Goal: Transaction & Acquisition: Purchase product/service

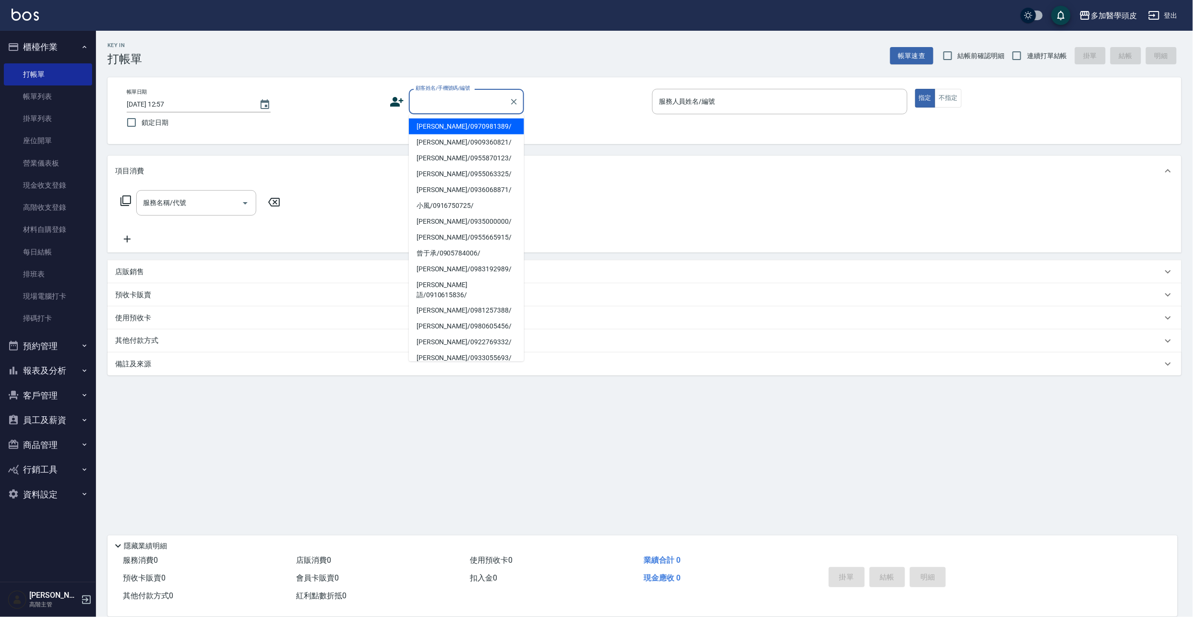
click at [432, 93] on div "顧客姓名/手機號碼/編號 顧客姓名/手機號碼/編號" at bounding box center [466, 101] width 115 height 25
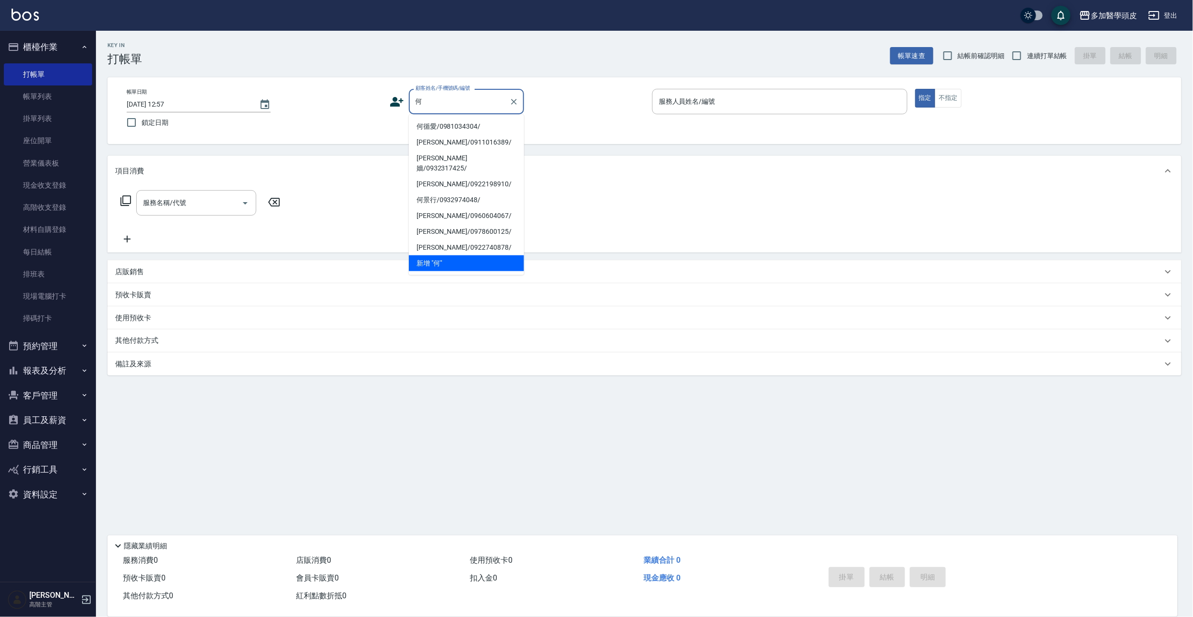
click at [423, 127] on li "何循愛/0981034304/" at bounding box center [466, 127] width 115 height 16
type input "何循愛/0981034304/"
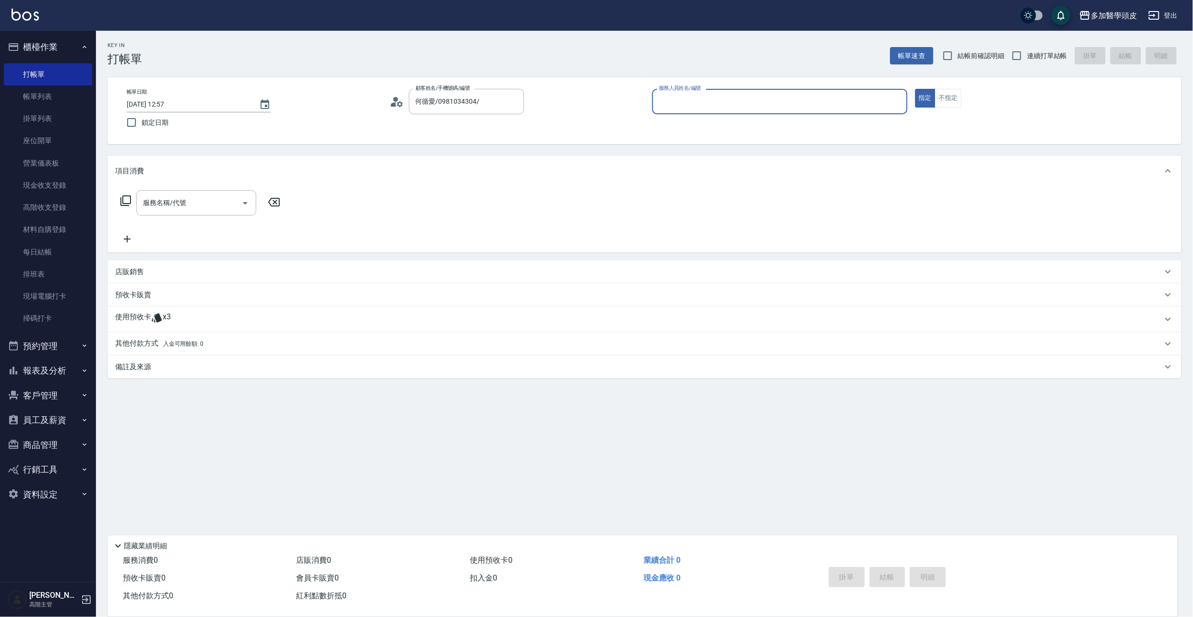
click at [718, 110] on div "服務人員姓名/編號" at bounding box center [779, 101] width 255 height 25
click at [693, 126] on span "[PERSON_NAME]Uni (無代號)" at bounding box center [723, 126] width 127 height 10
type input "[PERSON_NAME]Uni(無代號)"
click at [123, 323] on p "使用預收卡" at bounding box center [133, 319] width 36 height 14
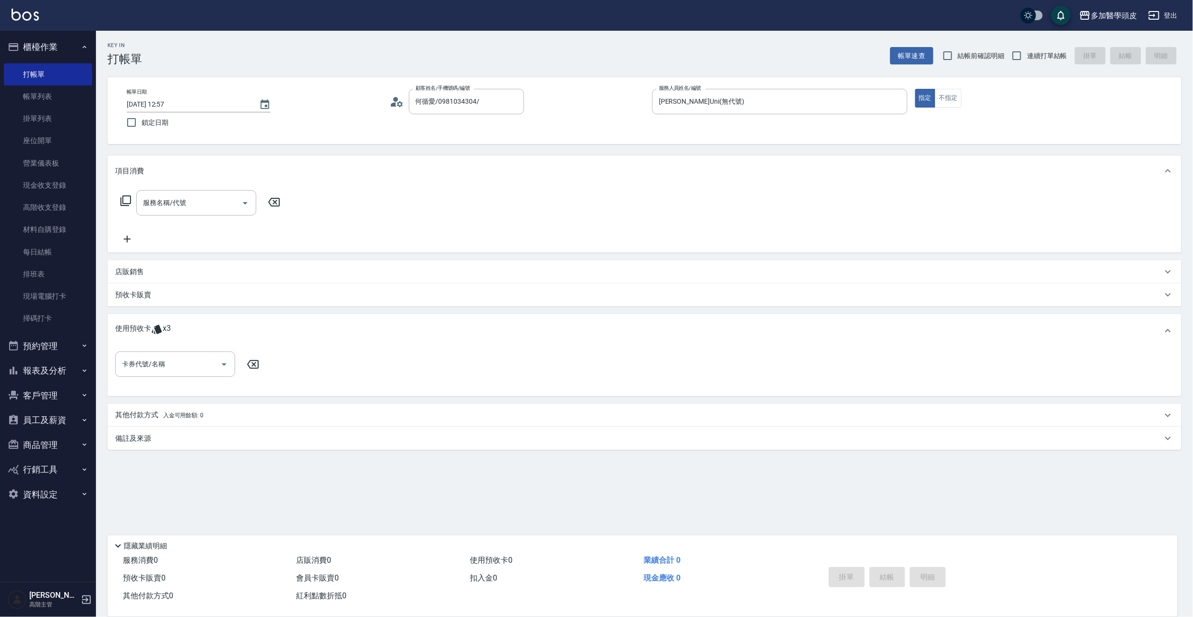
click at [123, 323] on p "使用預收卡" at bounding box center [133, 330] width 36 height 14
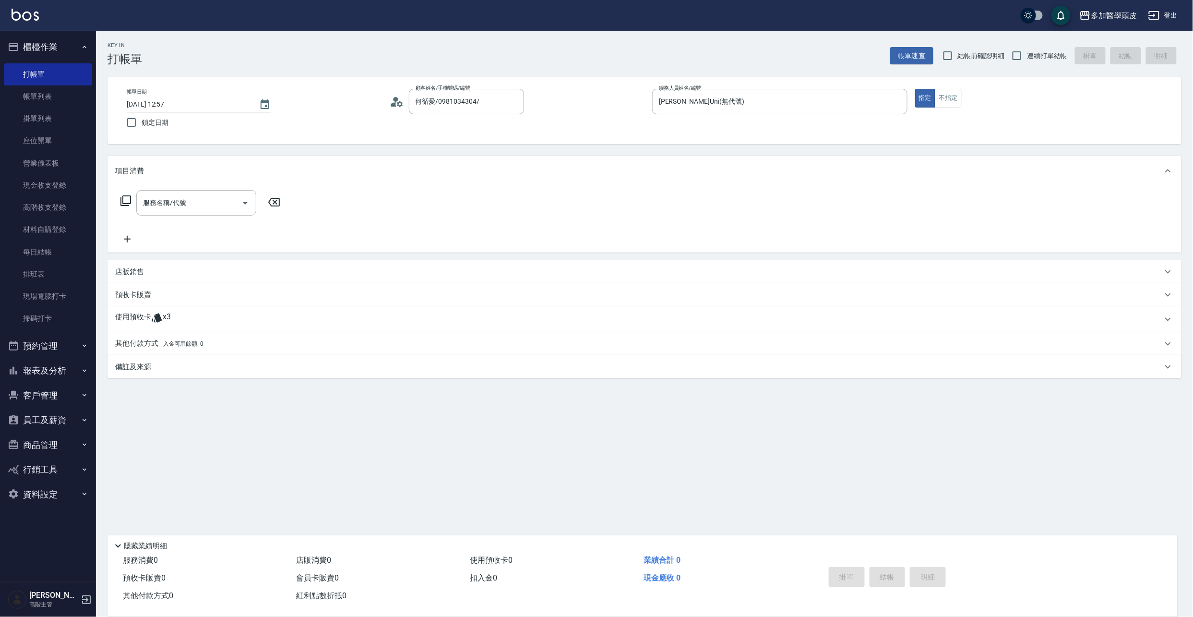
click at [137, 301] on div "預收卡販賣" at bounding box center [644, 294] width 1074 height 23
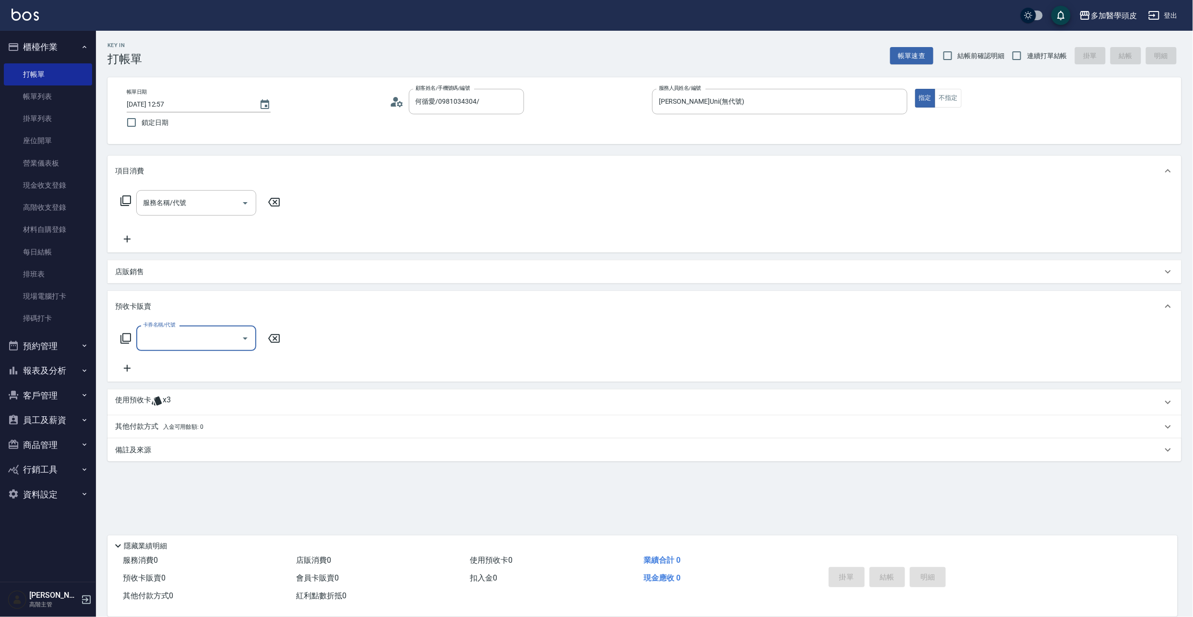
scroll to position [0, 0]
click at [160, 202] on input "服務名稱/代號" at bounding box center [189, 202] width 97 height 17
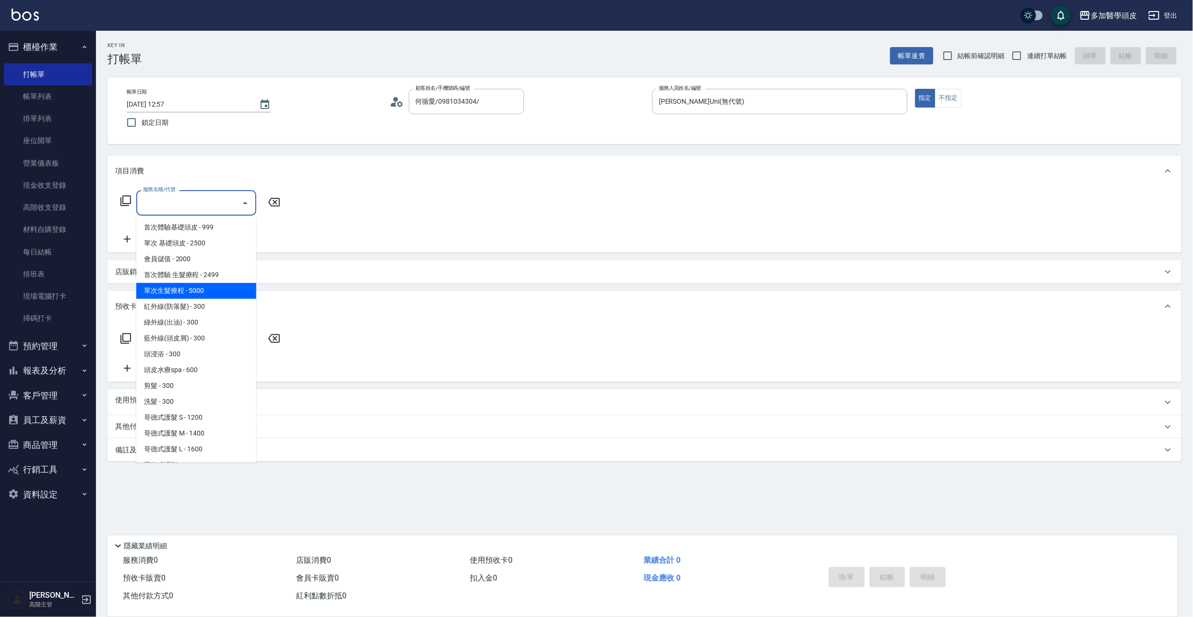
click at [202, 286] on span "單次生髮療程 - 5000" at bounding box center [196, 291] width 120 height 16
type input "單次生髮療程(B002)"
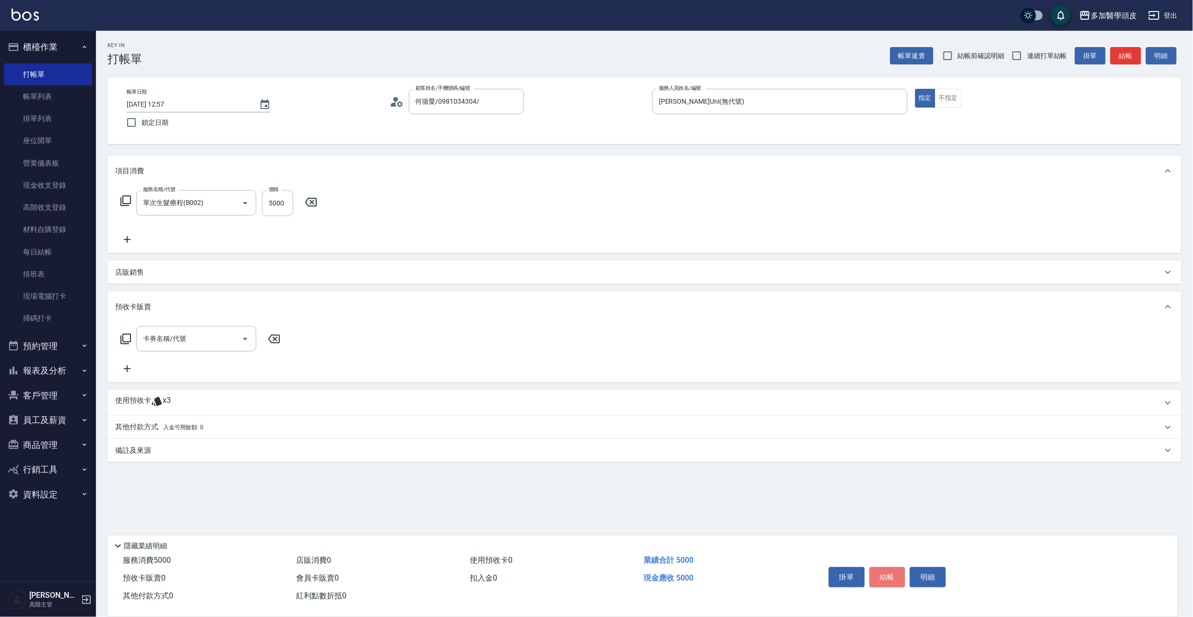
click at [895, 574] on button "結帳" at bounding box center [887, 577] width 36 height 20
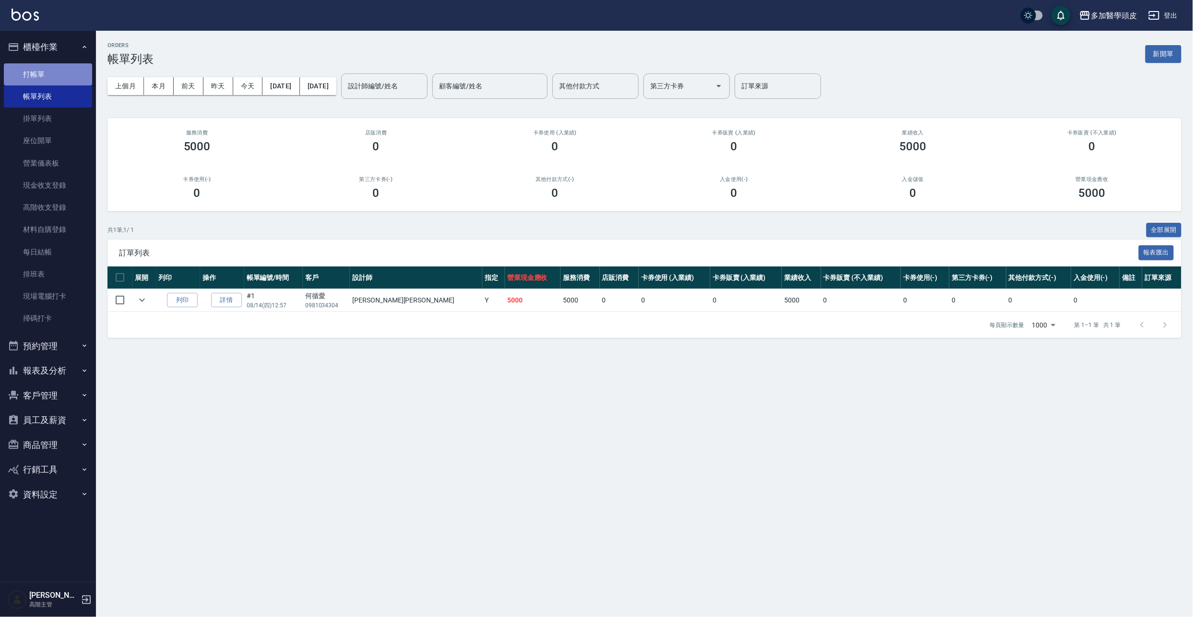
drag, startPoint x: 37, startPoint y: 67, endPoint x: 41, endPoint y: 64, distance: 5.2
click at [37, 66] on link "打帳單" at bounding box center [48, 74] width 88 height 22
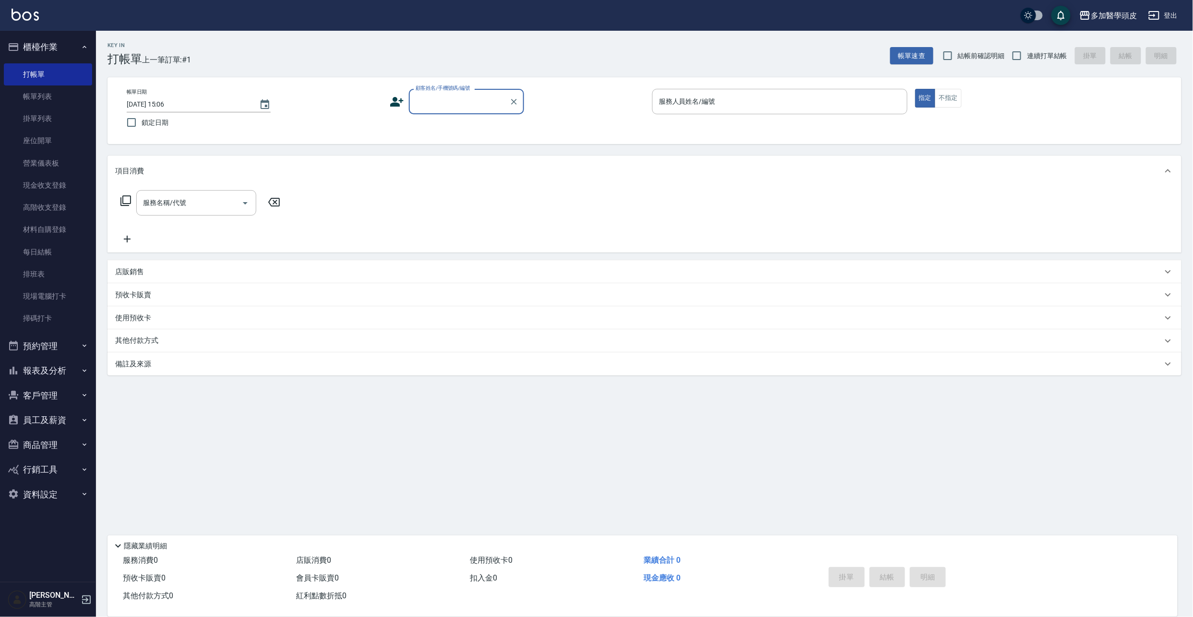
click at [444, 89] on label "顧客姓名/手機號碼/編號" at bounding box center [443, 87] width 55 height 7
click at [444, 93] on input "顧客姓名/手機號碼/編號" at bounding box center [459, 101] width 92 height 17
click at [433, 112] on div "顧客姓名/手機號碼/編號" at bounding box center [466, 101] width 115 height 25
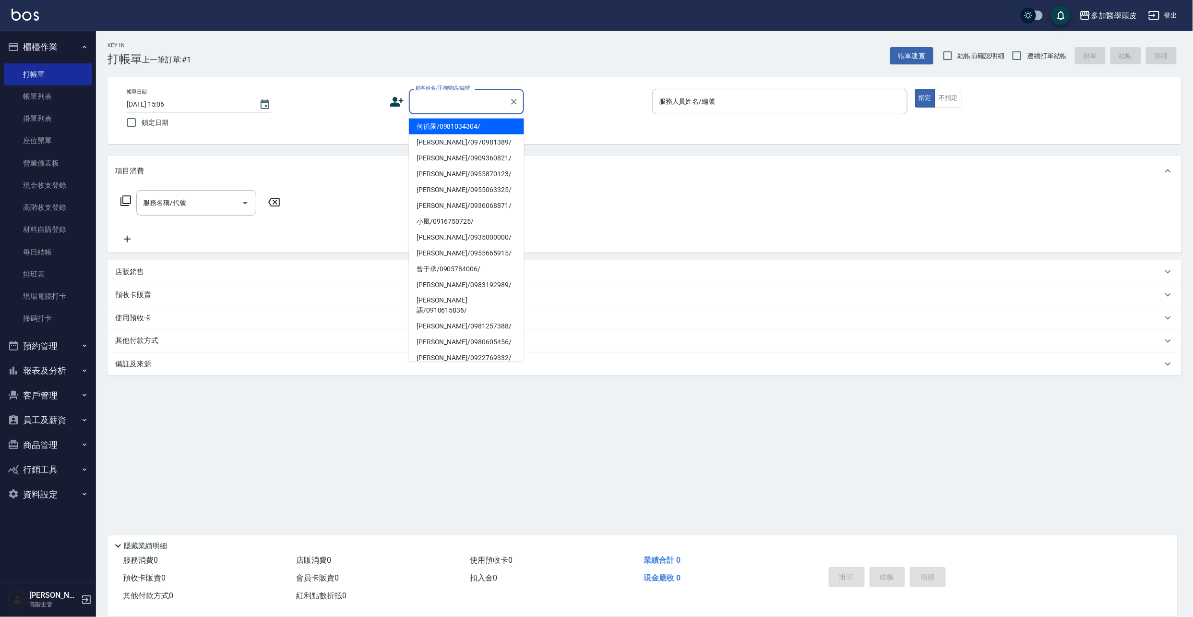
click at [430, 124] on li "何循愛/0981034304/" at bounding box center [466, 127] width 115 height 16
type input "何循愛/0981034304/"
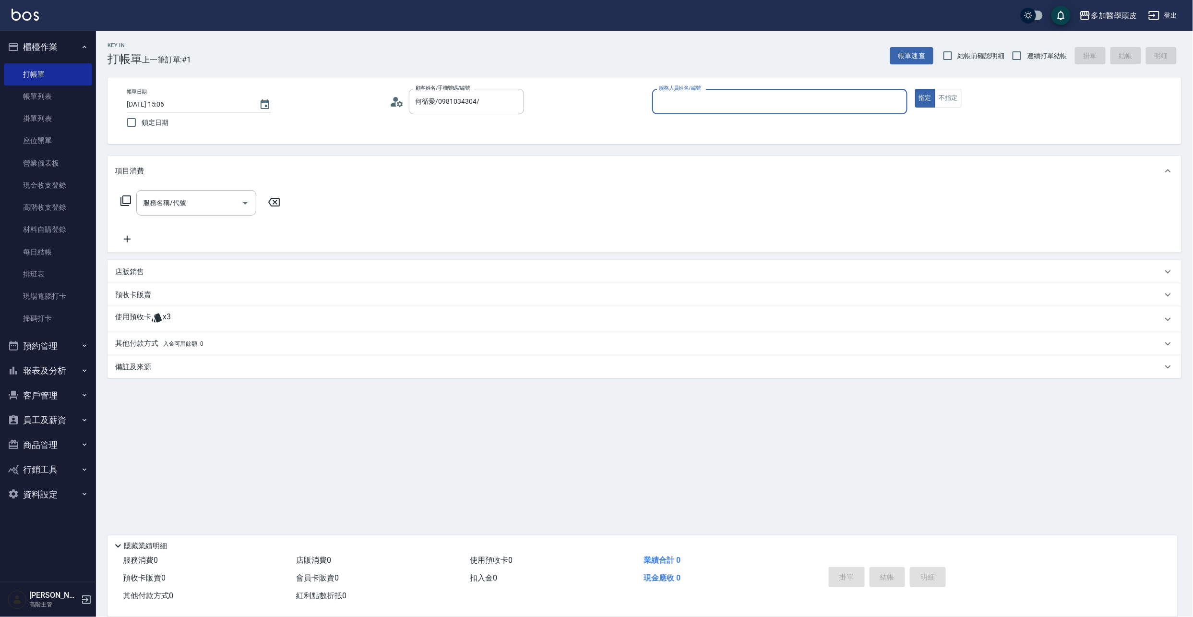
drag, startPoint x: 119, startPoint y: 317, endPoint x: 125, endPoint y: 319, distance: 6.5
click at [120, 317] on p "使用預收卡" at bounding box center [133, 319] width 36 height 14
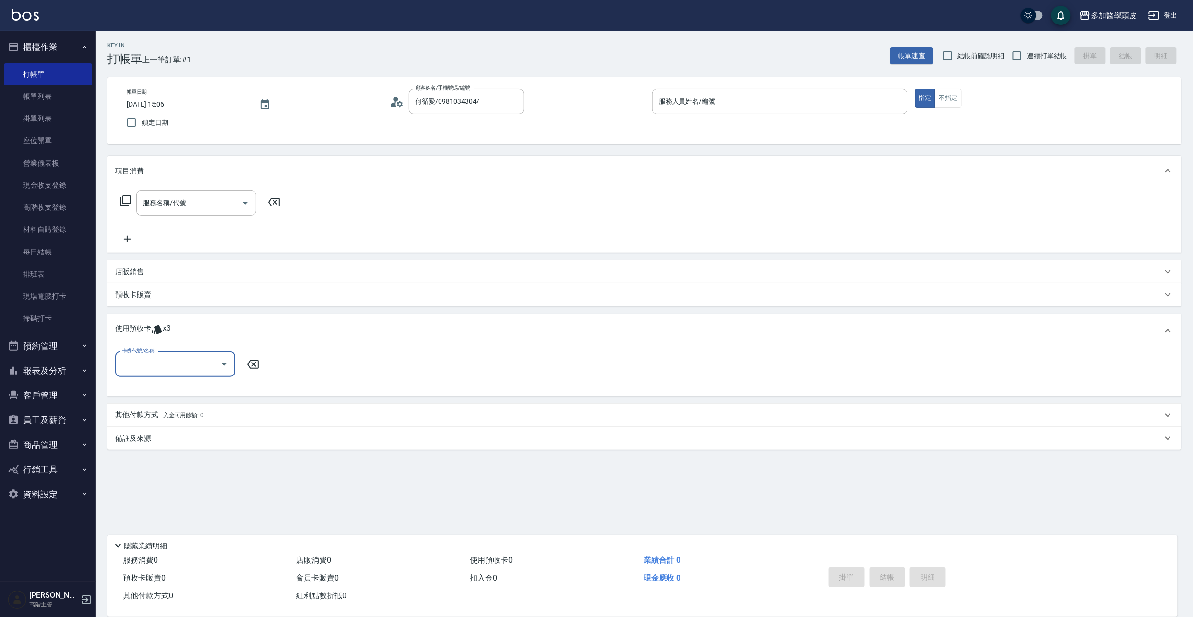
click at [156, 364] on input "卡券代號/名稱" at bounding box center [167, 364] width 97 height 17
